Goal: Task Accomplishment & Management: Complete application form

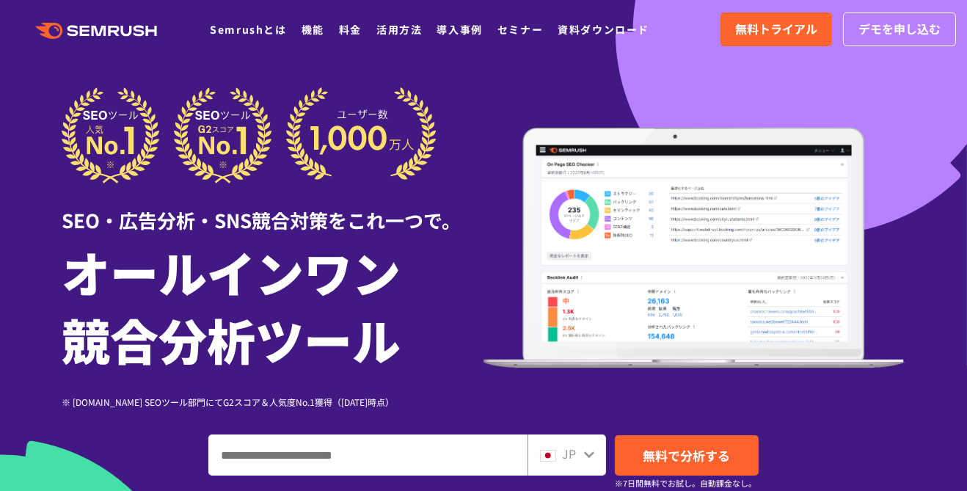
scroll to position [8, 0]
click at [576, 456] on div "JP" at bounding box center [563, 454] width 47 height 19
click at [594, 469] on div "JP" at bounding box center [567, 455] width 79 height 41
click at [584, 471] on div "JP" at bounding box center [567, 455] width 79 height 41
click at [589, 476] on div "SEO・広告分析・SNS競合対策をこれ一つで。 オールインワン 競合分析ツール ※ [DOMAIN_NAME] SEOツール部門にてG2スコア＆人気度No.1…" at bounding box center [484, 338] width 844 height 503
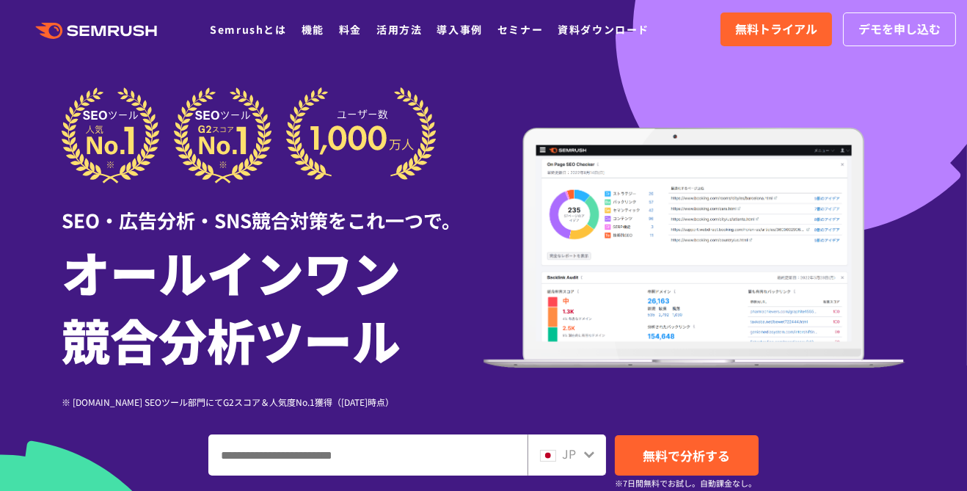
click at [584, 475] on div "JP" at bounding box center [567, 455] width 79 height 41
click at [587, 474] on div "JP" at bounding box center [567, 455] width 79 height 41
click at [584, 465] on div "JP" at bounding box center [567, 455] width 79 height 41
click at [583, 465] on div "JP" at bounding box center [567, 455] width 79 height 41
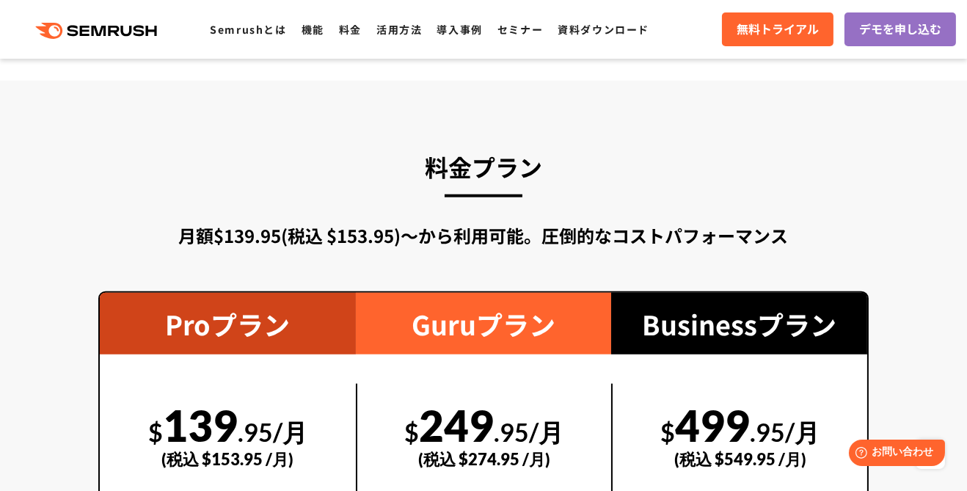
scroll to position [2519, 0]
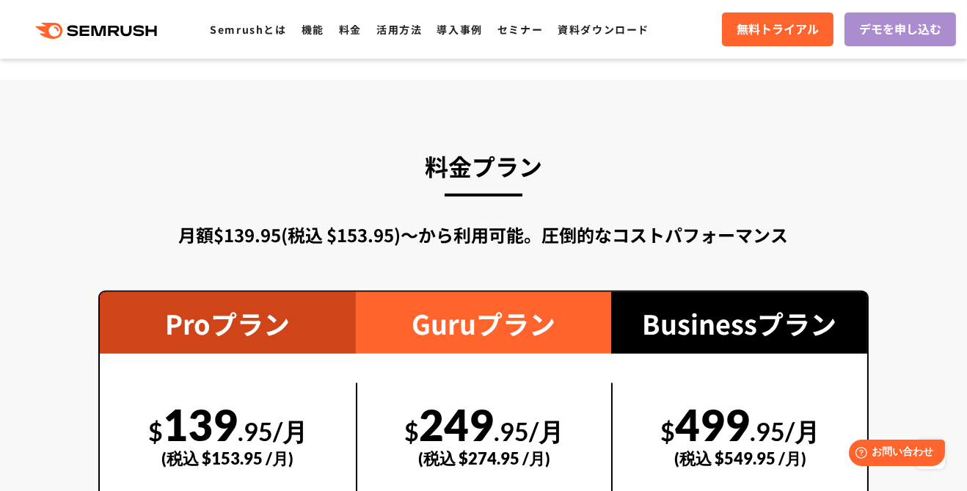
click at [890, 37] on span "デモを申し込む" at bounding box center [901, 29] width 82 height 19
